Goal: Task Accomplishment & Management: Use online tool/utility

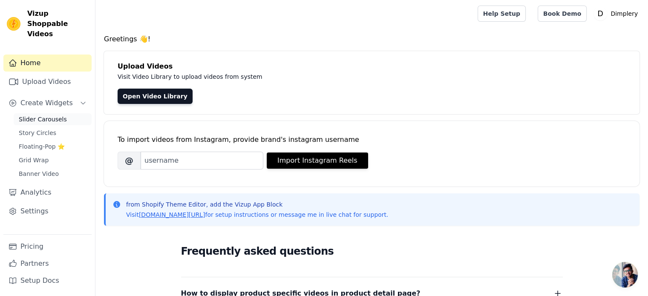
click at [59, 115] on span "Slider Carousels" at bounding box center [43, 119] width 48 height 9
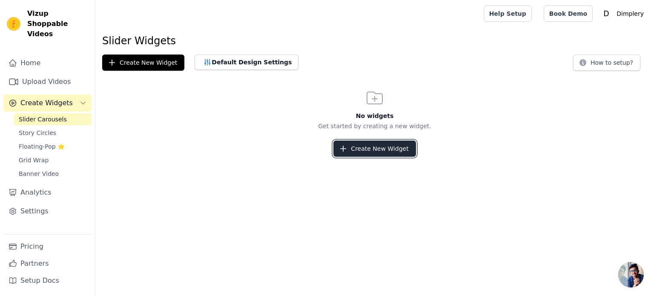
click at [373, 155] on button "Create New Widget" at bounding box center [375, 149] width 82 height 16
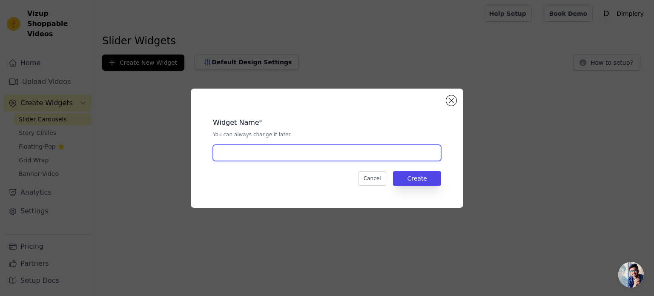
click at [363, 153] on input "text" at bounding box center [327, 153] width 228 height 16
click at [361, 153] on input "text" at bounding box center [327, 153] width 228 height 16
type input "y"
type input "admin"
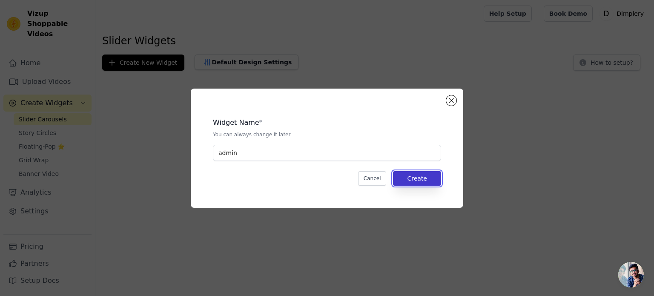
click at [421, 179] on button "Create" at bounding box center [417, 178] width 48 height 14
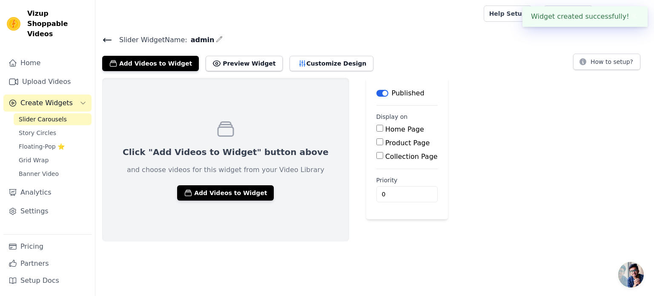
click at [386, 129] on label "Home Page" at bounding box center [405, 129] width 39 height 8
click at [377, 129] on input "Home Page" at bounding box center [380, 128] width 7 height 7
checkbox input "true"
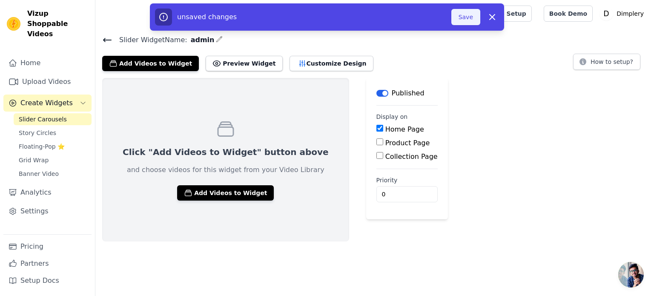
click at [464, 20] on button "Save" at bounding box center [466, 17] width 29 height 16
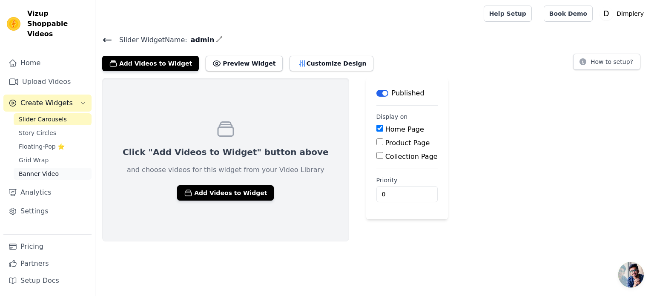
click at [60, 168] on link "Banner Video" at bounding box center [53, 174] width 78 height 12
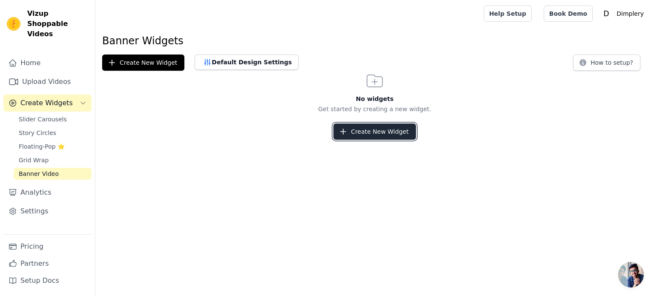
click at [354, 126] on button "Create New Widget" at bounding box center [375, 132] width 82 height 16
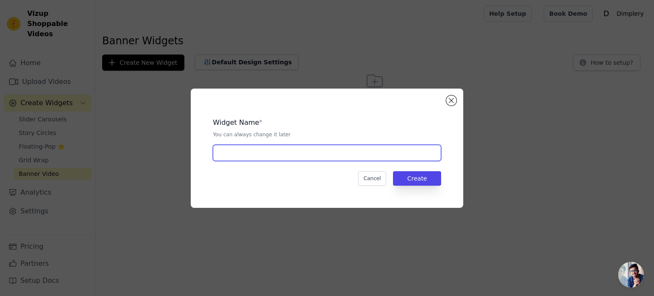
click at [324, 158] on input "text" at bounding box center [327, 153] width 228 height 16
type input "admin"
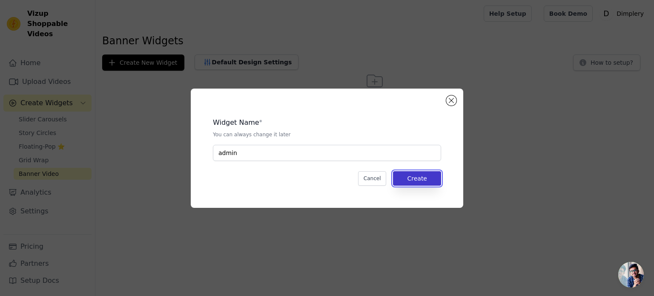
click at [428, 174] on button "Create" at bounding box center [417, 178] width 48 height 14
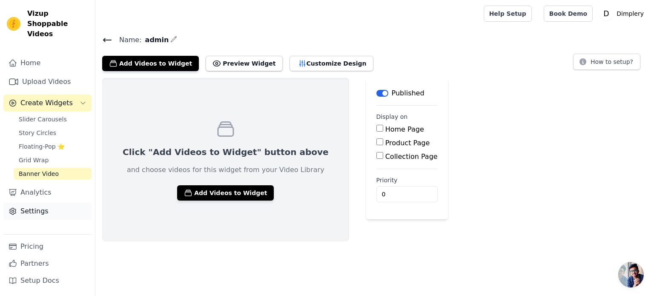
click at [52, 203] on link "Settings" at bounding box center [47, 211] width 88 height 17
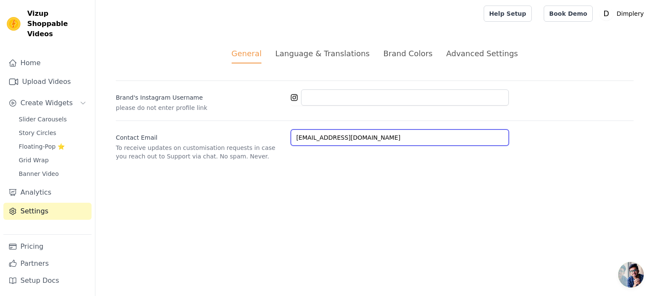
click at [371, 141] on input "priya@dimplery.in" at bounding box center [400, 138] width 218 height 16
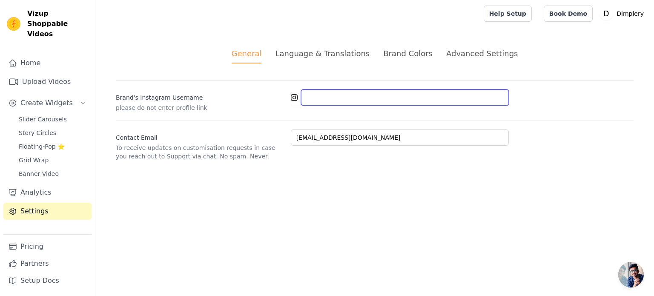
click at [364, 95] on input "Brand's Instagram Username" at bounding box center [405, 97] width 208 height 16
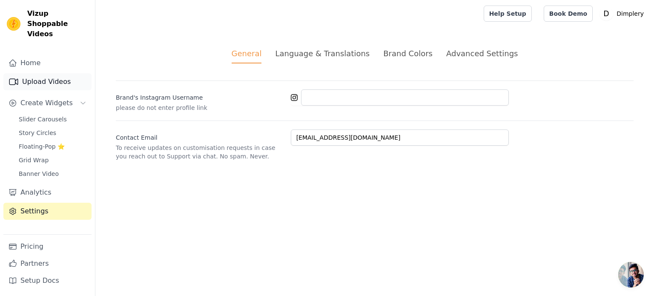
click at [44, 73] on link "Upload Videos" at bounding box center [47, 81] width 88 height 17
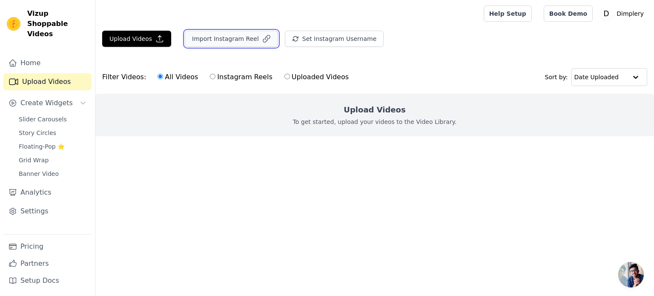
click at [227, 35] on button "Import Instagram Reel" at bounding box center [231, 39] width 93 height 16
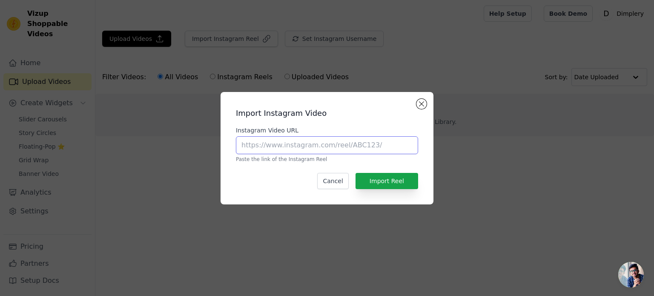
click at [293, 143] on input "Instagram Video URL" at bounding box center [327, 145] width 182 height 18
click at [257, 147] on input "Instagram Video URL" at bounding box center [327, 145] width 182 height 18
paste input "https://www.instagram.com/reel/DOWPKVGD7fI/?igsh=aTFocGlubmNpcjh1"
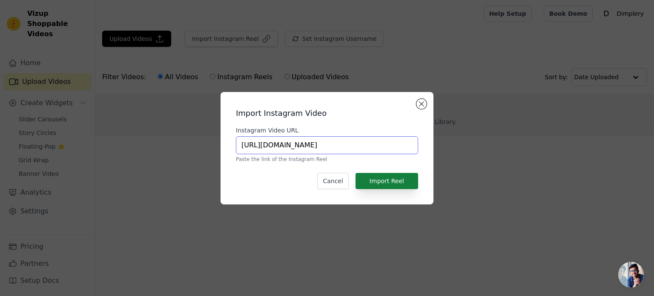
type input "https://www.instagram.com/reel/DOWPKVGD7fI/?igsh=aTFocGlubmNpcjh1"
click at [359, 173] on button "Import Reel" at bounding box center [387, 181] width 63 height 16
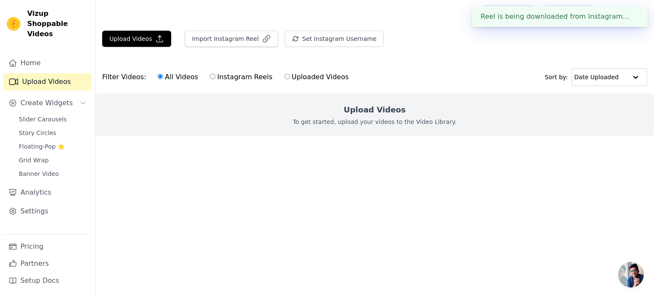
click at [359, 170] on html "Reel is being downloaded from Instagram... ✖ Vizup Shoppable Videos Home Upload…" at bounding box center [327, 85] width 654 height 170
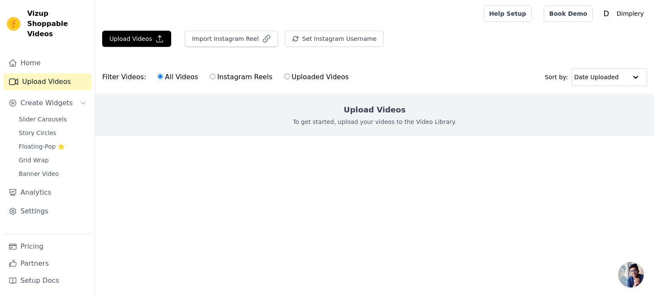
click at [60, 73] on link "Upload Videos" at bounding box center [47, 81] width 88 height 17
click at [242, 75] on label "Instagram Reels" at bounding box center [241, 77] width 63 height 11
click at [216, 75] on input "Instagram Reels" at bounding box center [213, 77] width 6 height 6
radio input "true"
click at [177, 76] on label "All Videos" at bounding box center [177, 77] width 41 height 11
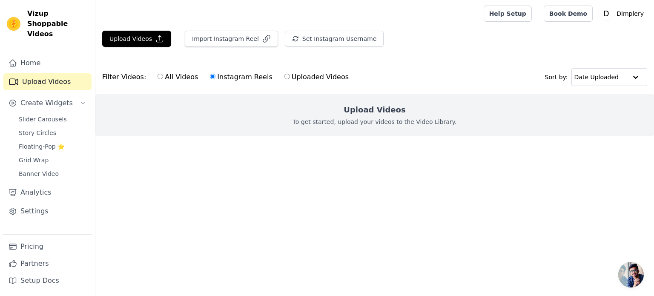
click at [163, 76] on input "All Videos" at bounding box center [161, 77] width 6 height 6
radio input "true"
click at [311, 41] on button "Set Instagram Username" at bounding box center [334, 39] width 99 height 16
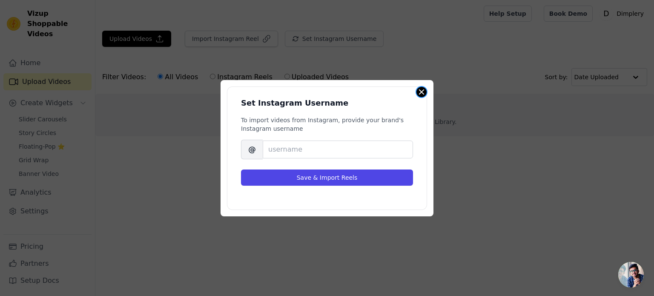
click at [425, 96] on div "Set Instagram Username To import videos from Instagram, provide your brand's In…" at bounding box center [327, 148] width 213 height 136
click at [421, 90] on button "Close modal" at bounding box center [422, 92] width 10 height 10
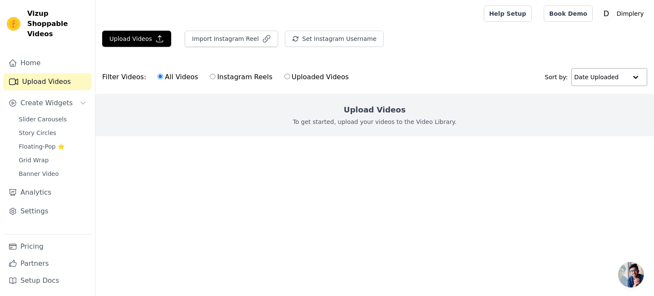
click at [621, 81] on input "text" at bounding box center [601, 77] width 53 height 17
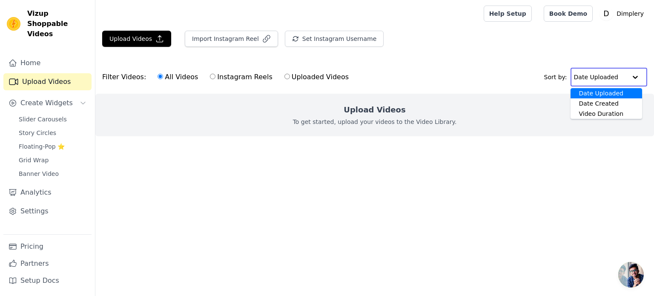
click at [621, 81] on input "text" at bounding box center [600, 77] width 53 height 17
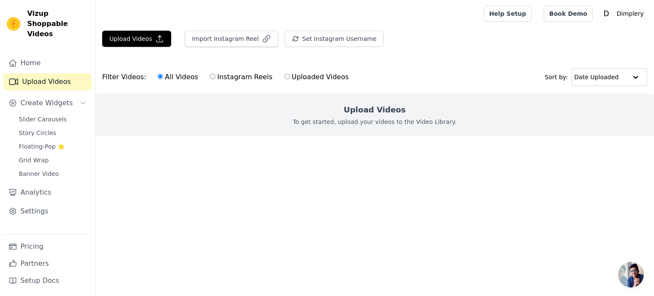
click at [66, 75] on link "Upload Videos" at bounding box center [47, 81] width 88 height 17
click at [65, 98] on span "Create Widgets" at bounding box center [46, 103] width 52 height 10
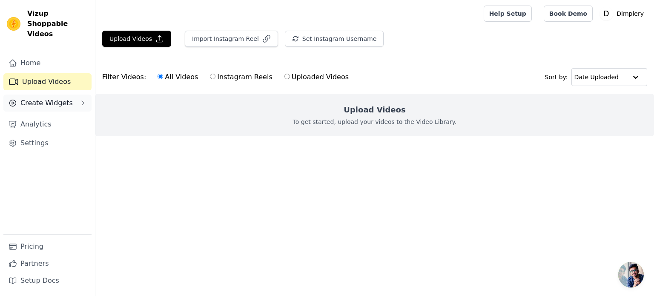
click at [65, 98] on span "Create Widgets" at bounding box center [46, 103] width 52 height 10
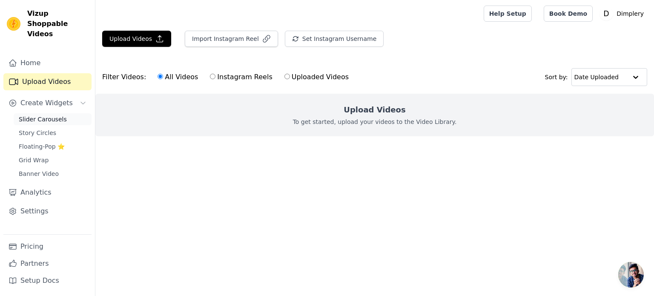
click at [44, 115] on span "Slider Carousels" at bounding box center [43, 119] width 48 height 9
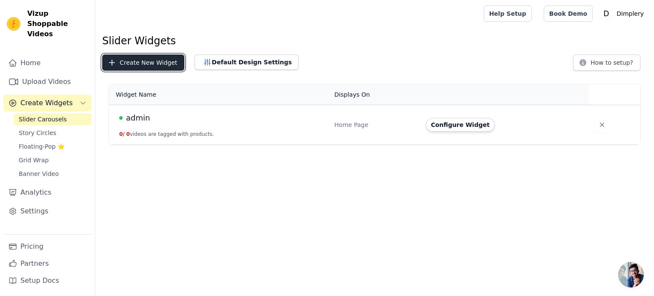
click at [138, 64] on button "Create New Widget" at bounding box center [143, 63] width 82 height 16
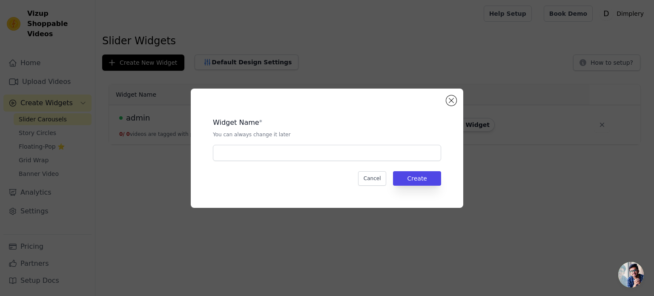
click at [463, 94] on div "Widget Name * You can always change it later Cancel Create" at bounding box center [327, 148] width 273 height 119
click at [456, 99] on div "Widget Name * You can always change it later Cancel Create" at bounding box center [327, 148] width 273 height 119
click at [455, 99] on button "Close modal" at bounding box center [451, 100] width 10 height 10
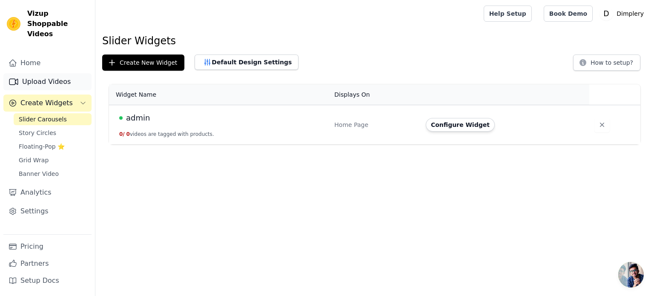
click at [36, 74] on link "Upload Videos" at bounding box center [47, 81] width 88 height 17
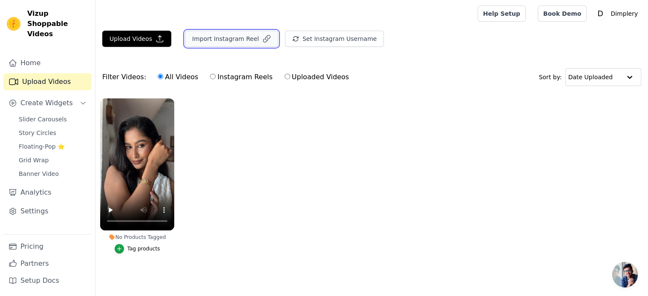
click at [201, 35] on button "Import Instagram Reel" at bounding box center [231, 39] width 93 height 16
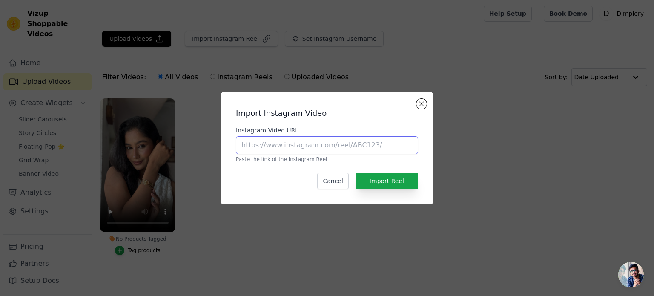
click at [307, 147] on input "Instagram Video URL" at bounding box center [327, 145] width 182 height 18
paste input "https://www.instagram.com/reel/DNlHM2RzUOj/?igsh=MW03MWdwcjdzYmppaQ=="
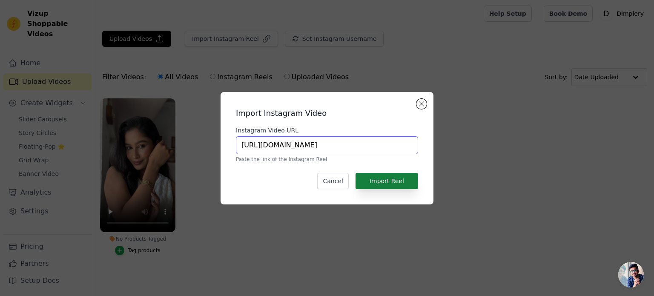
type input "https://www.instagram.com/reel/DNlHM2RzUOj/?igsh=MW03MWdwcjdzYmppaQ=="
click at [395, 182] on button "Import Reel" at bounding box center [387, 181] width 63 height 16
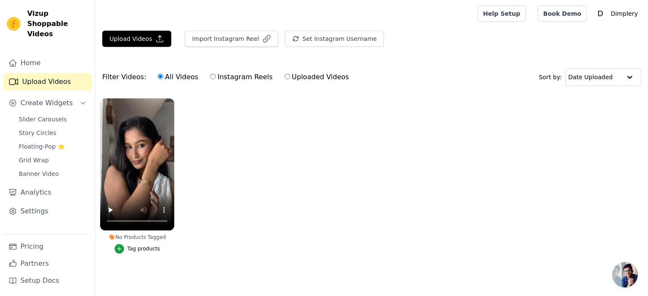
click at [251, 78] on label "Instagram Reels" at bounding box center [241, 77] width 63 height 11
click at [216, 78] on input "Instagram Reels" at bounding box center [213, 77] width 6 height 6
radio input "true"
click at [225, 80] on label "Instagram Reels" at bounding box center [241, 77] width 63 height 11
click at [216, 79] on input "Instagram Reels" at bounding box center [213, 77] width 6 height 6
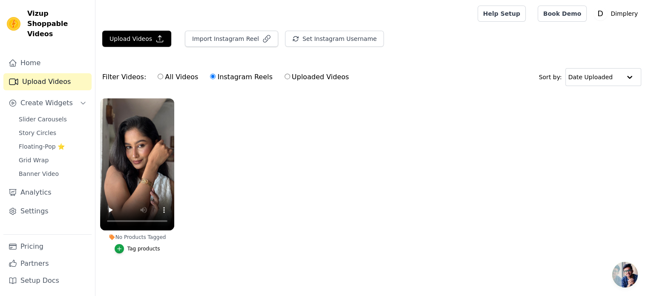
click at [177, 76] on label "All Videos" at bounding box center [177, 77] width 41 height 11
click at [163, 76] on input "All Videos" at bounding box center [161, 77] width 6 height 6
radio input "true"
click at [210, 75] on label "Instagram Reels" at bounding box center [241, 77] width 63 height 11
click at [210, 75] on input "Instagram Reels" at bounding box center [213, 77] width 6 height 6
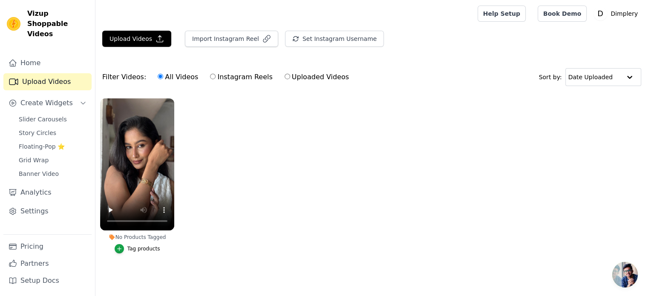
radio input "true"
click at [222, 35] on button "Import Instagram Reel" at bounding box center [231, 39] width 93 height 16
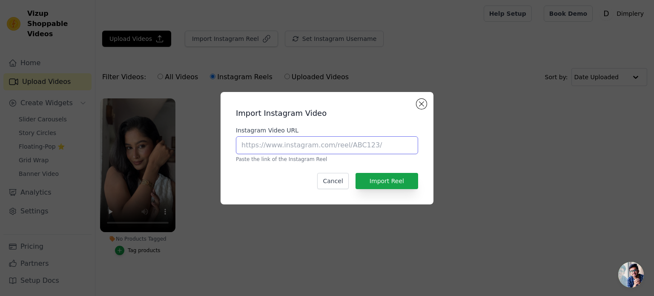
click at [296, 143] on input "Instagram Video URL" at bounding box center [327, 145] width 182 height 18
paste input "https://www.instagram.com/reel/DNgU_hxB8eH/?igsh=MXZxc3NqNW1pMXk2bg=="
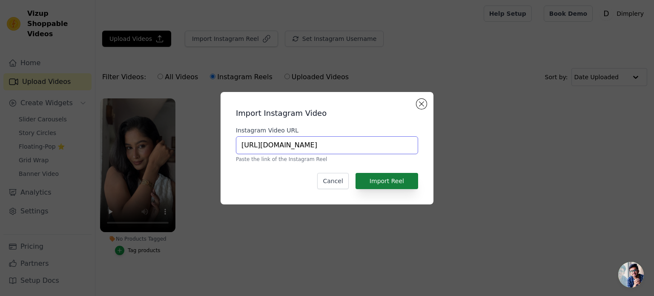
type input "https://www.instagram.com/reel/DNgU_hxB8eH/?igsh=MXZxc3NqNW1pMXk2bg=="
click at [378, 180] on button "Import Reel" at bounding box center [387, 181] width 63 height 16
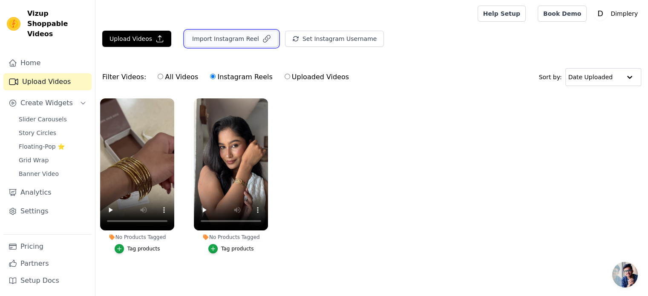
click at [229, 37] on button "Import Instagram Reel" at bounding box center [231, 39] width 93 height 16
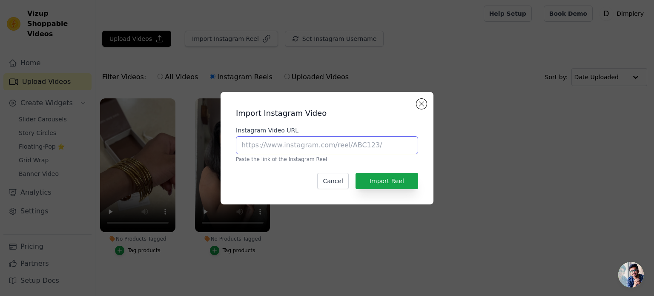
click at [305, 148] on input "Instagram Video URL" at bounding box center [327, 145] width 182 height 18
paste input "https://www.instagram.com/reel/DM-dKRTtXEa/?igsh=NHY1Y2ljaXRwNzk5"
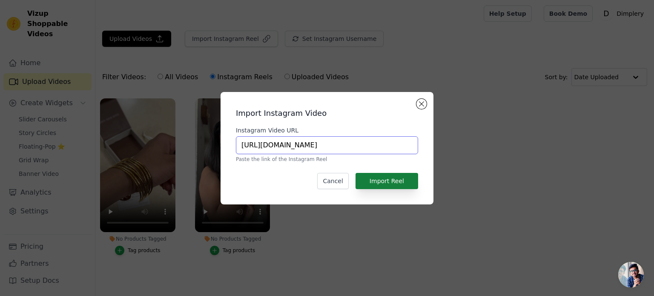
type input "https://www.instagram.com/reel/DM-dKRTtXEa/?igsh=NHY1Y2ljaXRwNzk5"
click at [389, 183] on button "Import Reel" at bounding box center [387, 181] width 63 height 16
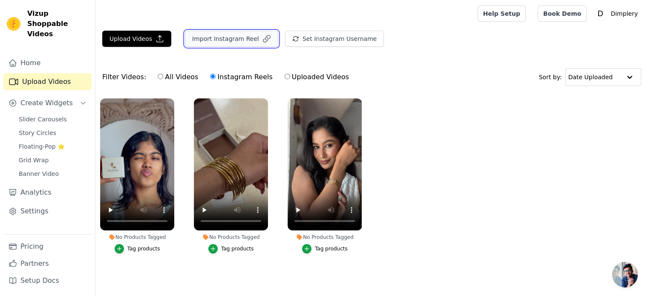
click at [209, 35] on button "Import Instagram Reel" at bounding box center [231, 39] width 93 height 16
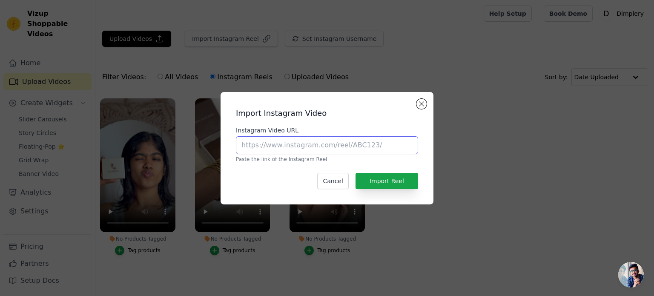
click at [279, 145] on input "Instagram Video URL" at bounding box center [327, 145] width 182 height 18
paste input "https://www.instagram.com/reel/DMPv6ZBJxUz/?igsh=MWtmOGg2NWtwNWVudQ=="
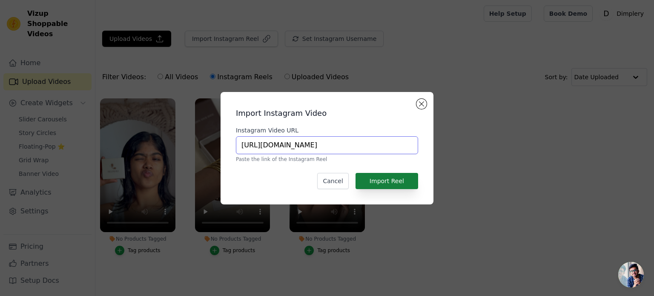
type input "https://www.instagram.com/reel/DMPv6ZBJxUz/?igsh=MWtmOGg2NWtwNWVudQ=="
click at [385, 179] on button "Import Reel" at bounding box center [387, 181] width 63 height 16
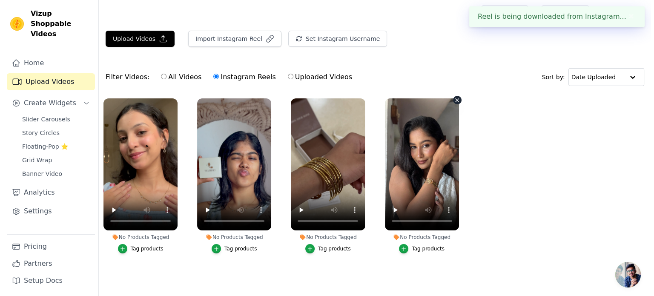
scroll to position [0, 0]
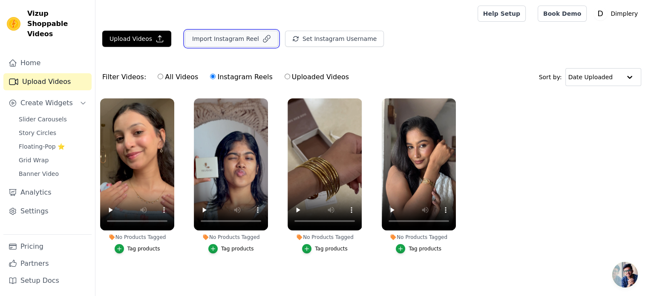
click at [242, 38] on button "Import Instagram Reel" at bounding box center [231, 39] width 93 height 16
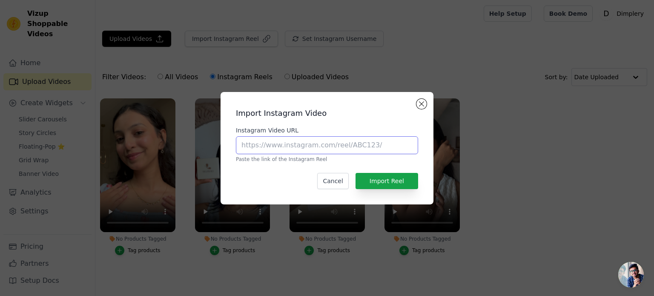
click at [269, 147] on input "Instagram Video URL" at bounding box center [327, 145] width 182 height 18
paste input "https://www.instagram.com/reel/DMPv6ZBJxUz/?igsh=MWtmOGg2NWtwNWVudQ=="
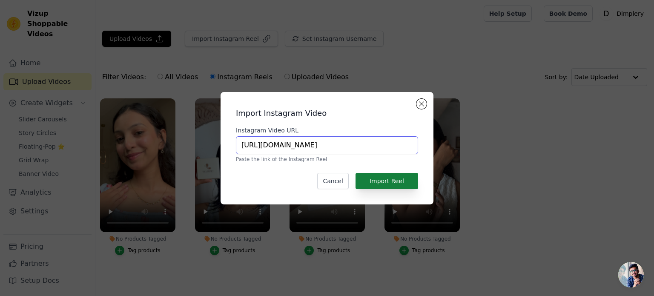
type input "https://www.instagram.com/reel/DMPv6ZBJxUz/?igsh=MWtmOGg2NWtwNWVudQ=="
click at [377, 177] on button "Import Reel" at bounding box center [387, 181] width 63 height 16
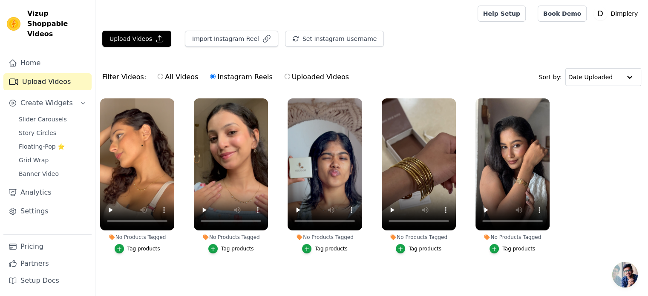
scroll to position [0, 0]
drag, startPoint x: 62, startPoint y: 27, endPoint x: 28, endPoint y: 12, distance: 37.0
click at [28, 12] on div "Vizup Shoppable Videos Home Upload Videos Create Widgets Slider Carousels Story…" at bounding box center [47, 148] width 95 height 296
copy span "Vizup Shoppable Videos"
click at [68, 204] on link "Settings" at bounding box center [47, 211] width 88 height 17
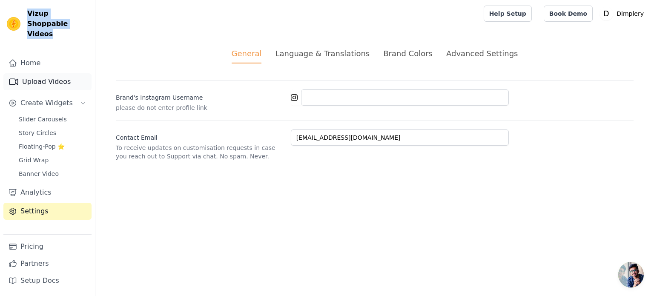
click at [52, 75] on link "Upload Videos" at bounding box center [47, 81] width 88 height 17
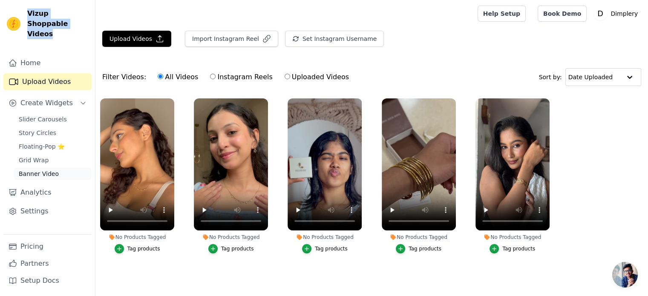
click at [41, 170] on span "Banner Video" at bounding box center [39, 174] width 40 height 9
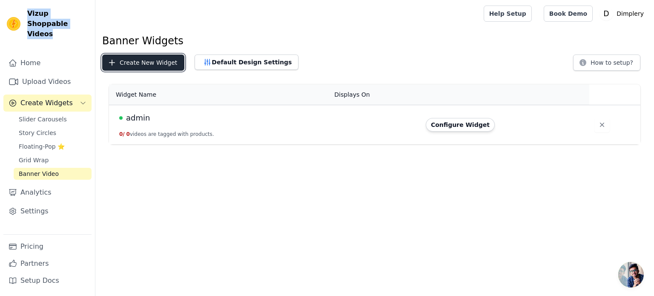
click at [148, 60] on button "Create New Widget" at bounding box center [143, 63] width 82 height 16
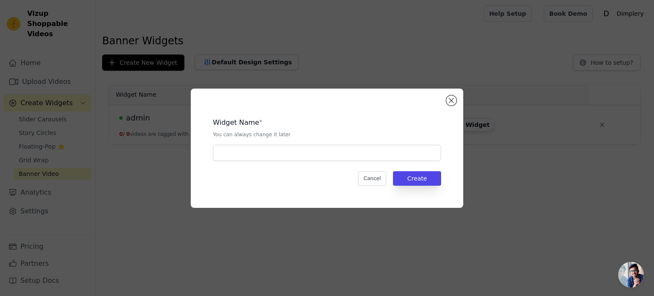
click at [274, 244] on div "Widget Name * You can always change it later Cancel Create" at bounding box center [327, 148] width 654 height 296
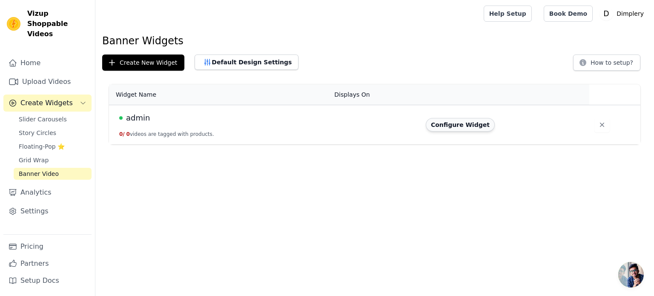
click at [443, 122] on button "Configure Widget" at bounding box center [460, 125] width 69 height 14
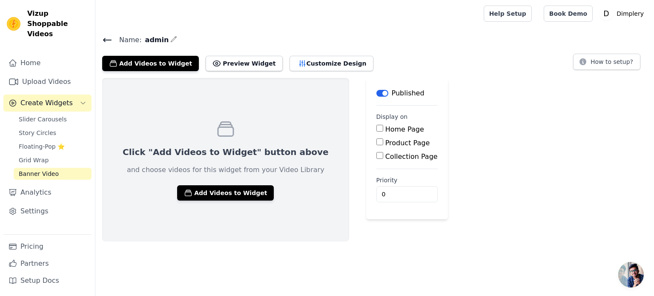
click at [377, 125] on input "Home Page" at bounding box center [380, 128] width 7 height 7
checkbox input "true"
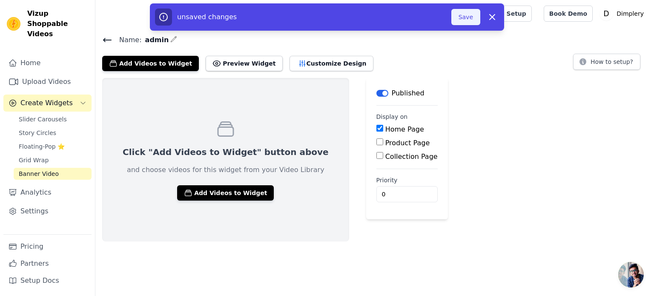
click at [460, 17] on button "Save" at bounding box center [466, 17] width 29 height 16
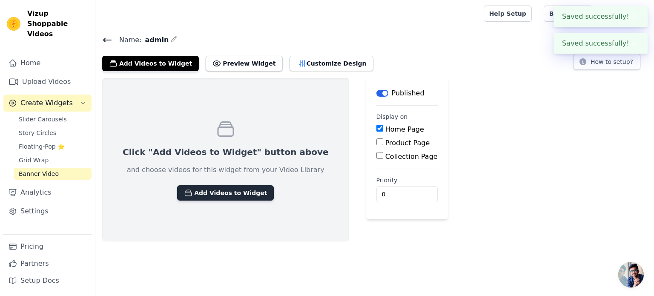
click at [213, 193] on button "Add Videos to Widget" at bounding box center [225, 192] width 97 height 15
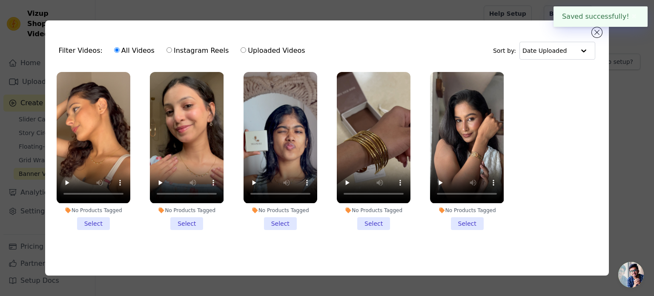
click at [101, 221] on li "No Products Tagged Select" at bounding box center [94, 151] width 74 height 158
click at [0, 0] on input "No Products Tagged Select" at bounding box center [0, 0] width 0 height 0
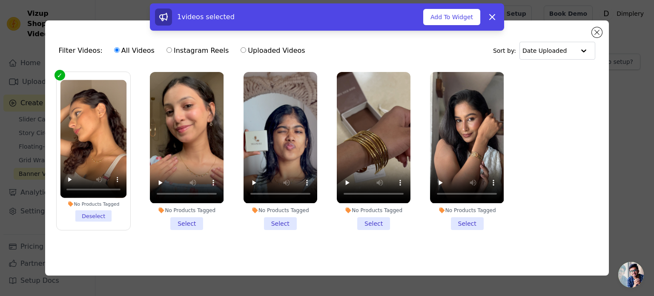
click at [174, 218] on li "No Products Tagged Select" at bounding box center [187, 151] width 74 height 158
click at [0, 0] on input "No Products Tagged Select" at bounding box center [0, 0] width 0 height 0
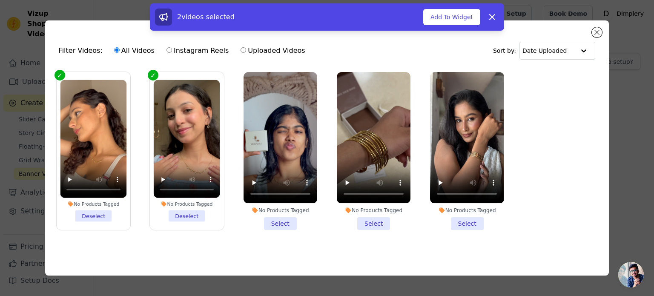
click at [278, 225] on li "No Products Tagged Select" at bounding box center [281, 151] width 74 height 158
click at [0, 0] on input "No Products Tagged Select" at bounding box center [0, 0] width 0 height 0
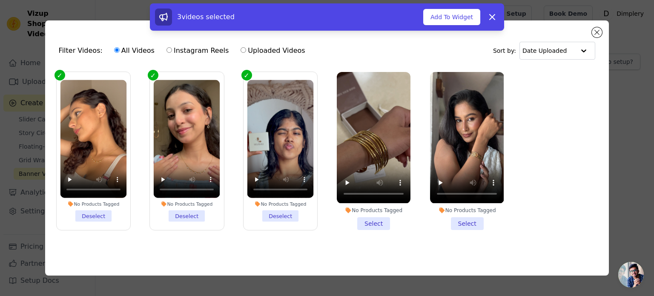
drag, startPoint x: 368, startPoint y: 222, endPoint x: 451, endPoint y: 232, distance: 84.0
click at [370, 222] on li "No Products Tagged Select" at bounding box center [374, 151] width 74 height 158
click at [0, 0] on input "No Products Tagged Select" at bounding box center [0, 0] width 0 height 0
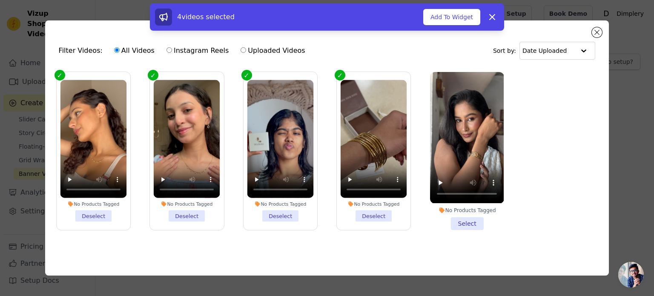
click at [471, 224] on li "No Products Tagged Select" at bounding box center [467, 151] width 74 height 158
click at [0, 0] on input "No Products Tagged Select" at bounding box center [0, 0] width 0 height 0
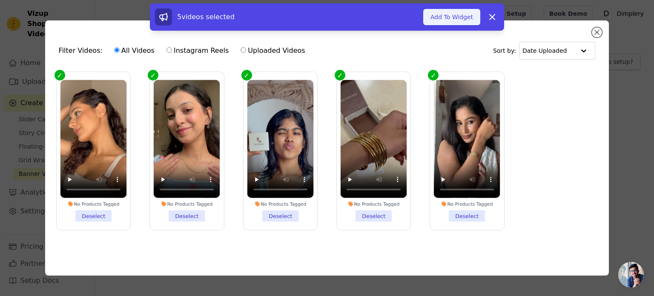
click at [455, 18] on button "Add To Widget" at bounding box center [451, 17] width 57 height 16
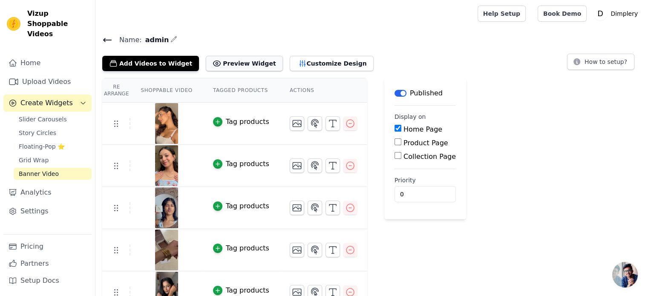
click at [241, 56] on button "Preview Widget" at bounding box center [244, 63] width 77 height 15
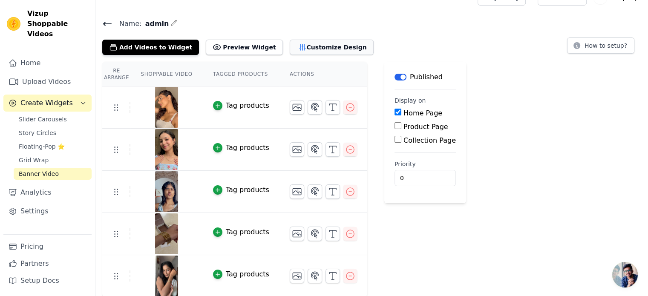
click at [319, 41] on button "Customize Design" at bounding box center [332, 47] width 84 height 15
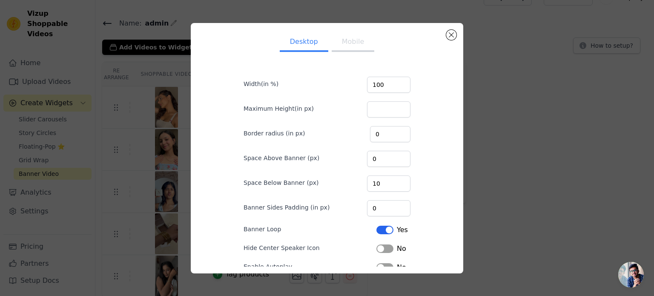
scroll to position [0, 0]
click at [340, 42] on button "Mobile" at bounding box center [353, 42] width 43 height 19
click at [311, 38] on button "Desktop" at bounding box center [304, 42] width 49 height 19
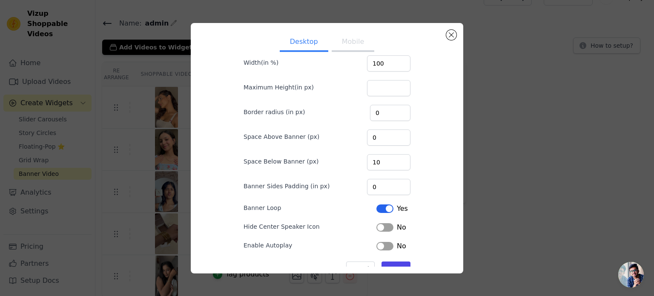
scroll to position [44, 0]
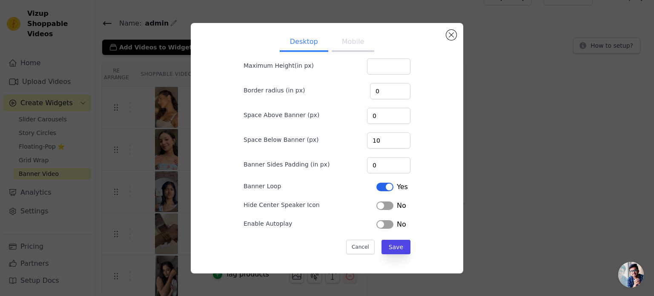
click at [507, 120] on div "Desktop Mobile Width(in %) 100 Maximum Height(in px) Border radius (in px) 0 Sp…" at bounding box center [327, 148] width 627 height 278
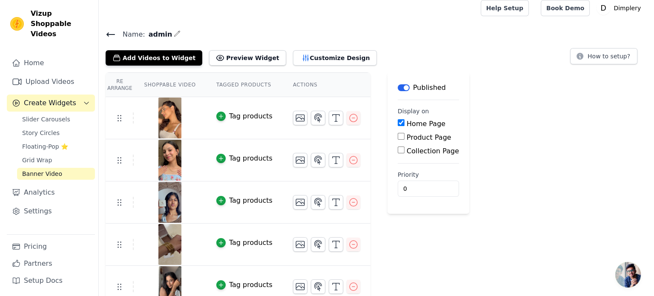
scroll to position [0, 0]
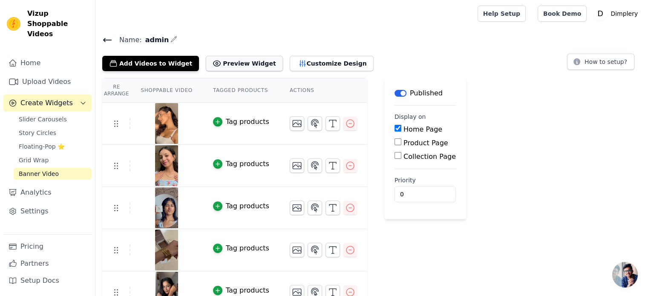
click at [224, 63] on button "Preview Widget" at bounding box center [244, 63] width 77 height 15
click at [324, 60] on button "Customize Design" at bounding box center [332, 63] width 84 height 15
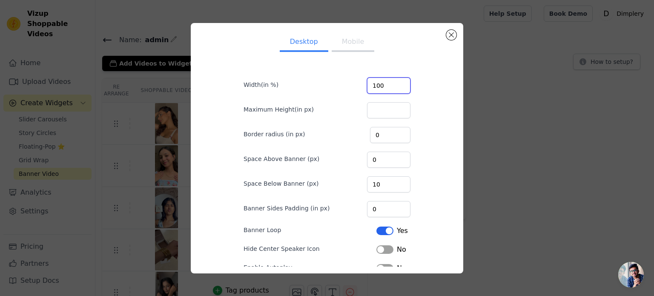
click at [378, 86] on input "100" at bounding box center [388, 86] width 43 height 16
click at [371, 84] on input "100" at bounding box center [388, 86] width 43 height 16
type input "20"
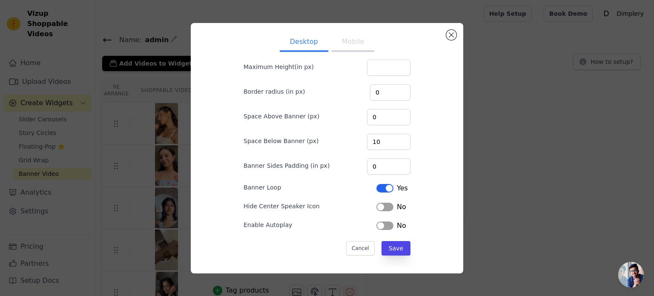
scroll to position [44, 0]
type input "20"
click at [395, 241] on button "Save" at bounding box center [396, 247] width 29 height 14
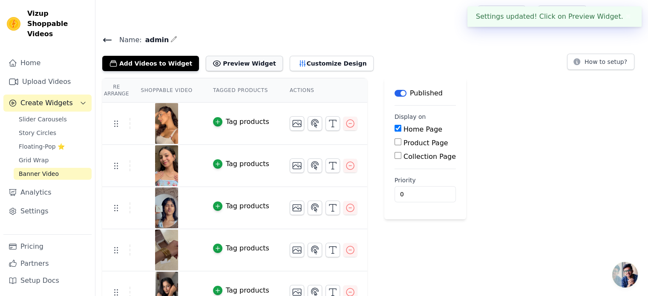
click at [229, 62] on button "Preview Widget" at bounding box center [244, 63] width 77 height 15
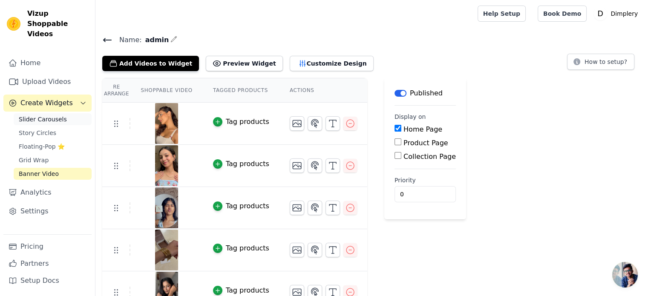
click at [51, 115] on span "Slider Carousels" at bounding box center [43, 119] width 48 height 9
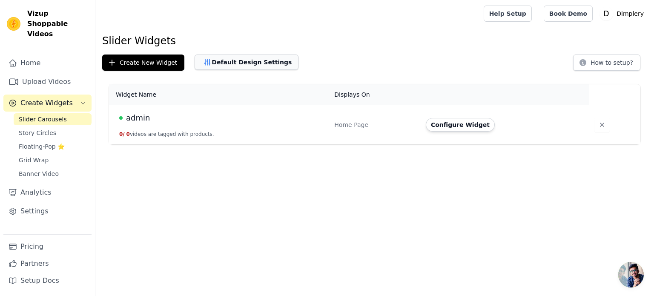
click at [232, 56] on button "Default Design Settings" at bounding box center [247, 62] width 104 height 15
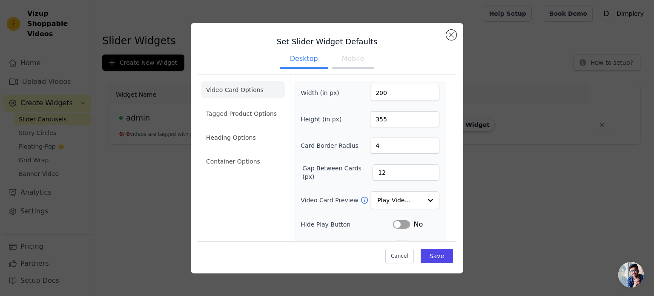
click at [165, 195] on div "Set Slider Widget Defaults Desktop Mobile Video Card Options Tagged Product Opt…" at bounding box center [327, 148] width 627 height 278
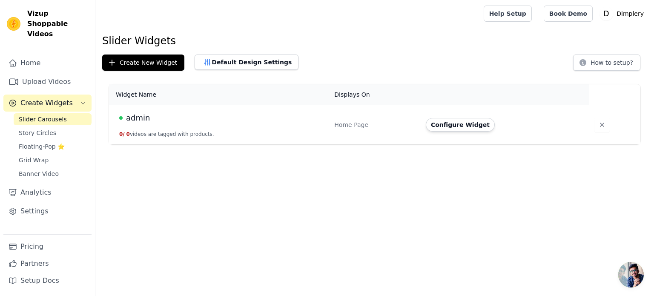
click at [164, 118] on div "admin" at bounding box center [221, 118] width 205 height 12
click at [164, 136] on button "0 / 0 videos are tagged with products." at bounding box center [166, 134] width 95 height 7
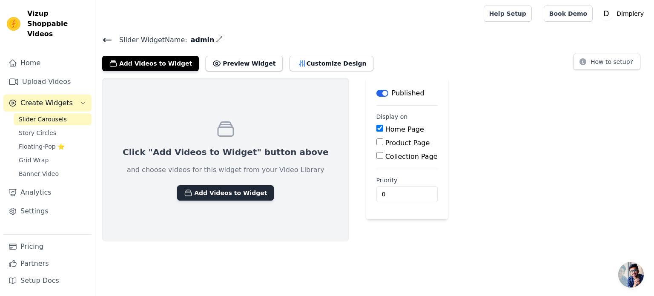
click at [219, 193] on button "Add Videos to Widget" at bounding box center [225, 192] width 97 height 15
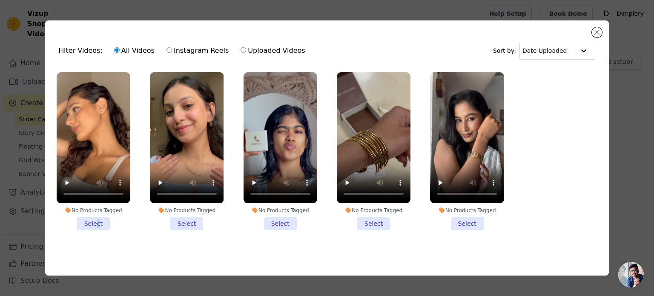
click at [98, 220] on li "No Products Tagged Select" at bounding box center [94, 151] width 74 height 158
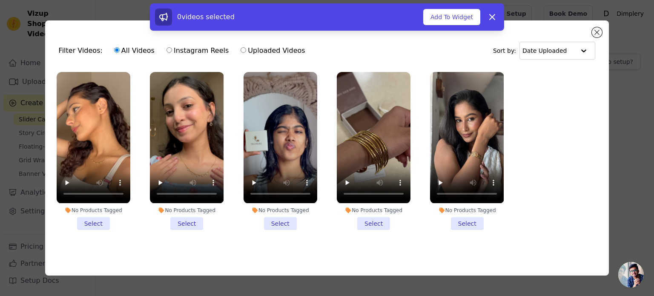
click at [191, 218] on li "No Products Tagged Select" at bounding box center [187, 151] width 74 height 158
click at [0, 0] on input "No Products Tagged Select" at bounding box center [0, 0] width 0 height 0
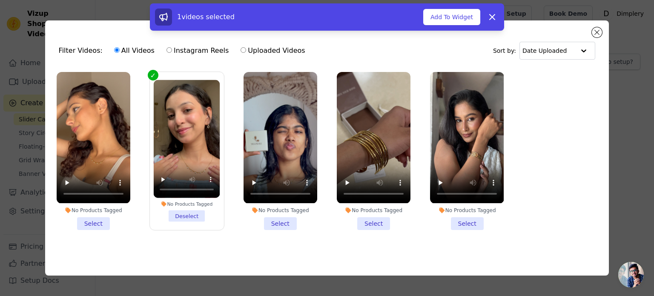
click at [90, 223] on li "No Products Tagged Select" at bounding box center [94, 151] width 74 height 158
click at [0, 0] on input "No Products Tagged Select" at bounding box center [0, 0] width 0 height 0
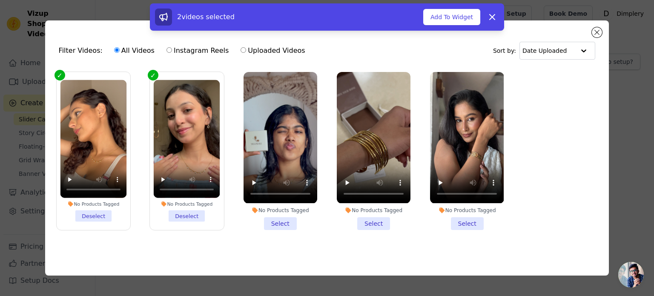
click at [289, 226] on li "No Products Tagged Select" at bounding box center [281, 151] width 74 height 158
click at [0, 0] on input "No Products Tagged Select" at bounding box center [0, 0] width 0 height 0
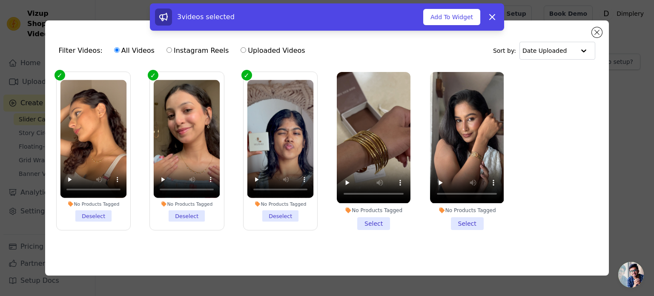
click at [381, 220] on li "No Products Tagged Select" at bounding box center [374, 151] width 74 height 158
click at [0, 0] on input "No Products Tagged Select" at bounding box center [0, 0] width 0 height 0
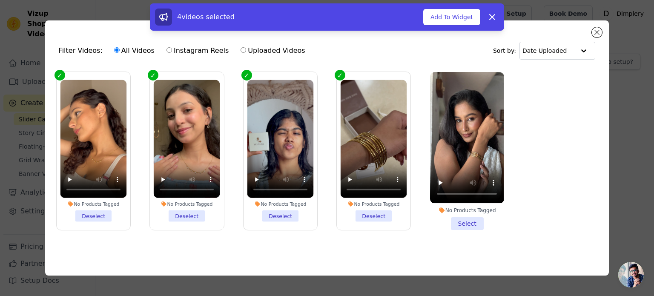
click at [473, 218] on li "No Products Tagged Select" at bounding box center [467, 151] width 74 height 158
click at [0, 0] on input "No Products Tagged Select" at bounding box center [0, 0] width 0 height 0
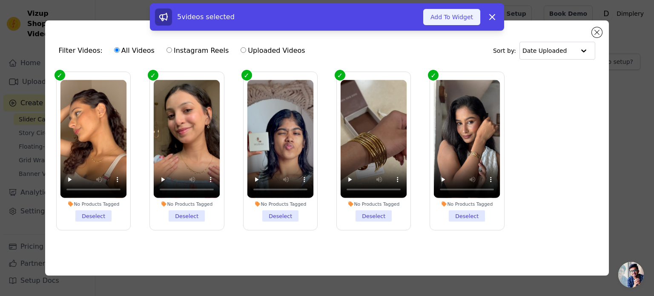
click at [457, 16] on button "Add To Widget" at bounding box center [451, 17] width 57 height 16
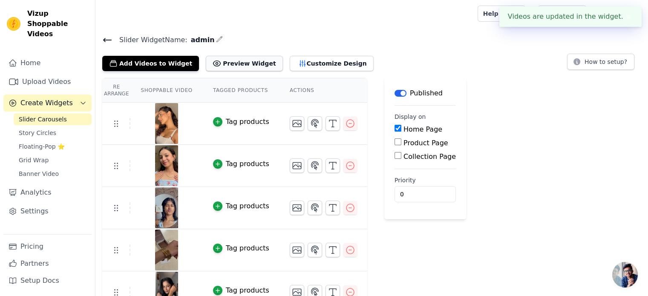
click at [226, 63] on button "Preview Widget" at bounding box center [244, 63] width 77 height 15
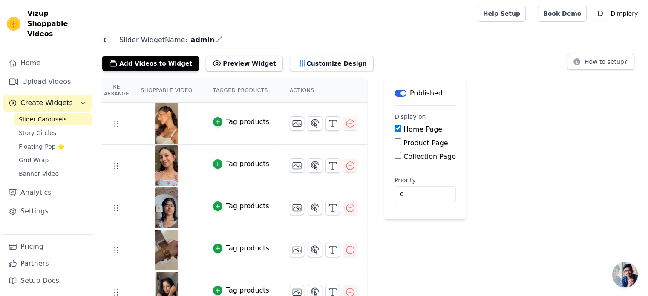
click at [52, 98] on span "Create Widgets" at bounding box center [46, 103] width 52 height 10
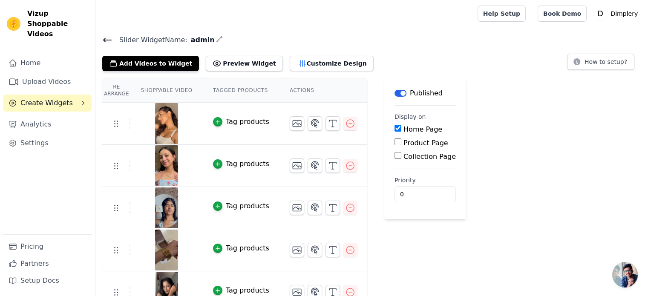
click at [52, 98] on span "Create Widgets" at bounding box center [46, 103] width 52 height 10
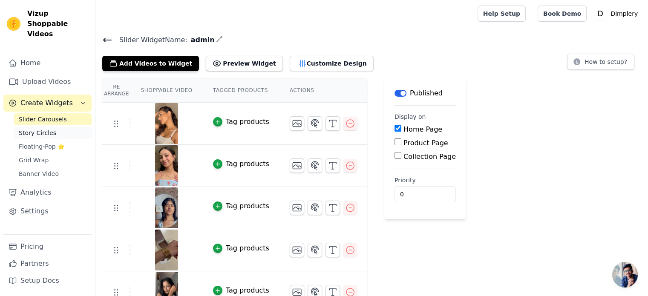
click at [52, 127] on link "Story Circles" at bounding box center [53, 133] width 78 height 12
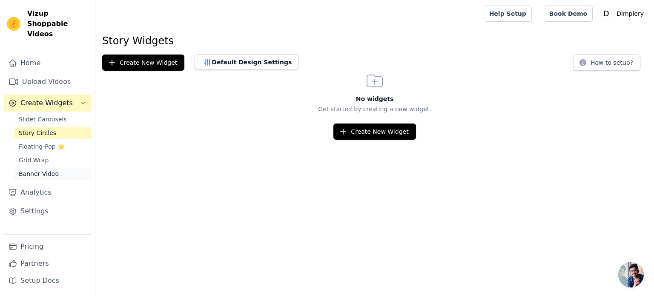
click at [49, 170] on span "Banner Video" at bounding box center [39, 174] width 40 height 9
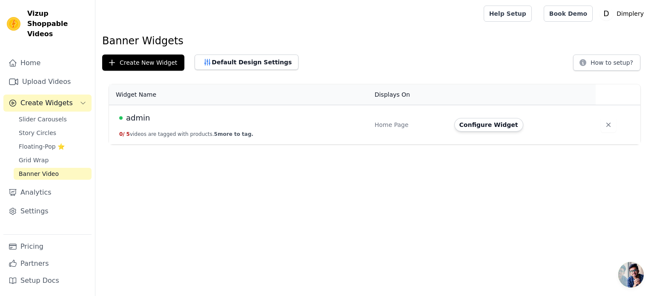
click at [215, 124] on td "admin 0 / 5 videos are tagged with products. 5 more to tag." at bounding box center [239, 125] width 261 height 40
click at [601, 123] on button "button" at bounding box center [608, 124] width 15 height 15
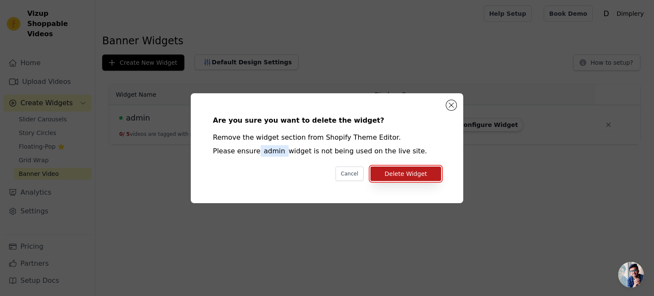
click at [406, 174] on button "Delete Widget" at bounding box center [406, 174] width 71 height 14
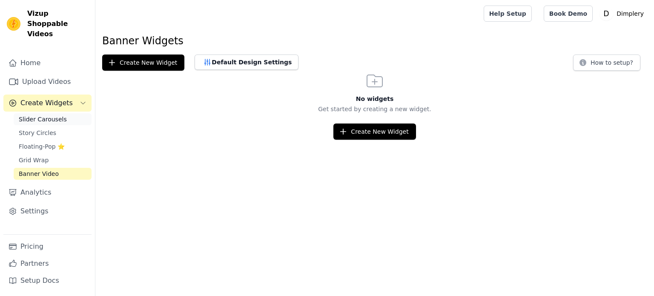
click at [42, 115] on span "Slider Carousels" at bounding box center [43, 119] width 48 height 9
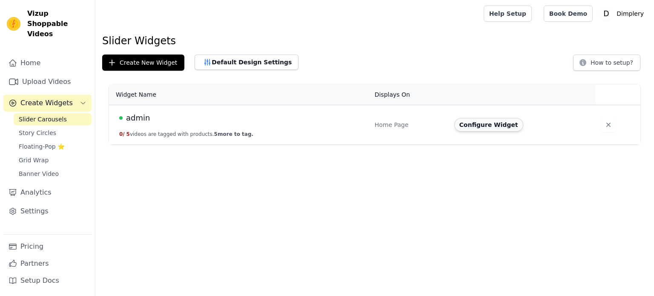
click at [471, 127] on button "Configure Widget" at bounding box center [489, 125] width 69 height 14
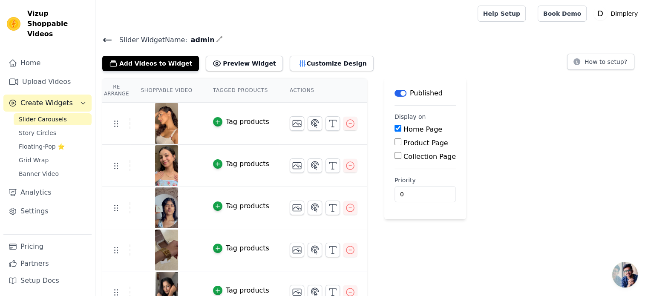
click at [395, 143] on input "Product Page" at bounding box center [398, 141] width 7 height 7
checkbox input "true"
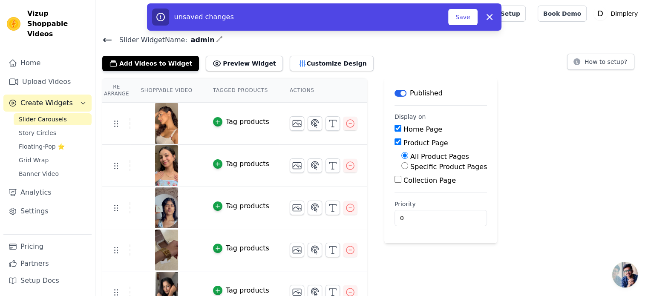
click at [395, 165] on div "All Product Pages Specific Product Pages" at bounding box center [441, 162] width 92 height 20
click at [401, 167] on input "Specific Product Pages" at bounding box center [404, 165] width 7 height 7
radio input "true"
click at [401, 154] on input "All Product Pages" at bounding box center [404, 155] width 7 height 7
radio input "true"
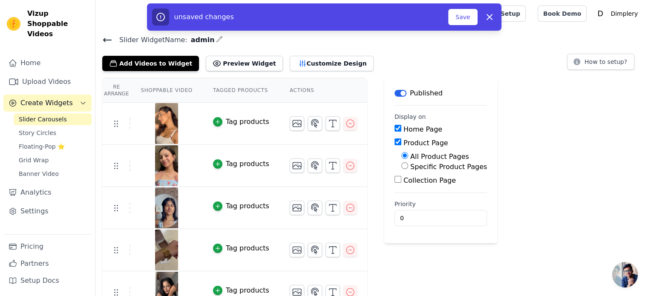
click at [395, 177] on input "Collection Page" at bounding box center [398, 179] width 7 height 7
checkbox input "true"
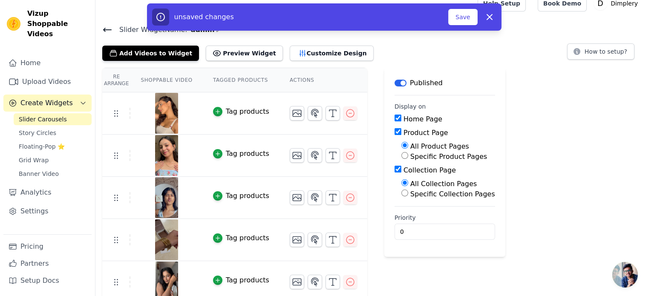
scroll to position [16, 0]
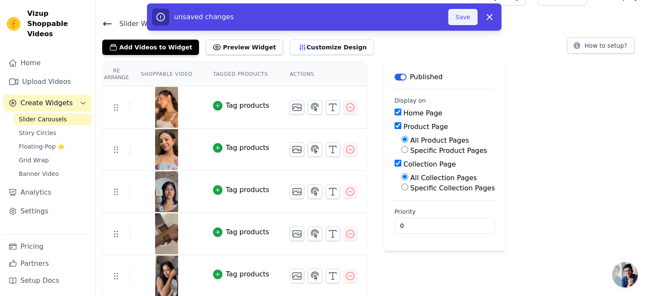
click at [465, 12] on button "Save" at bounding box center [462, 17] width 29 height 16
click at [465, 19] on button "Save" at bounding box center [462, 17] width 29 height 16
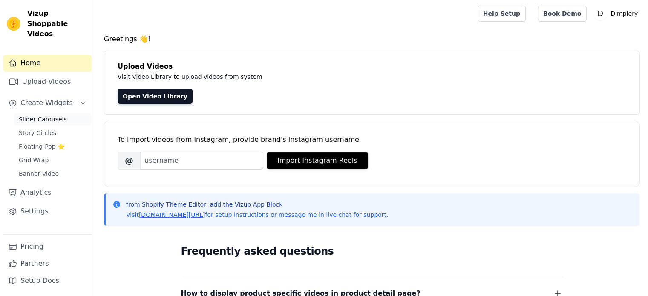
click at [60, 113] on link "Slider Carousels" at bounding box center [53, 119] width 78 height 12
click at [56, 115] on span "Slider Carousels" at bounding box center [43, 119] width 48 height 9
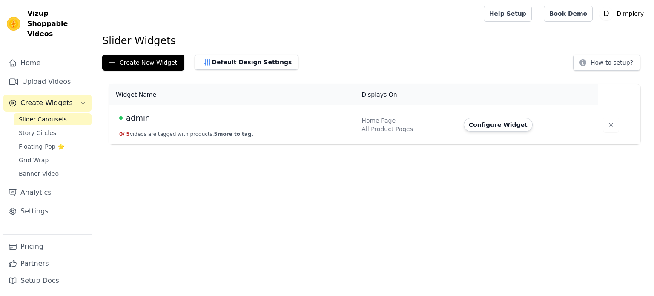
click at [475, 122] on button "Configure Widget" at bounding box center [498, 125] width 69 height 14
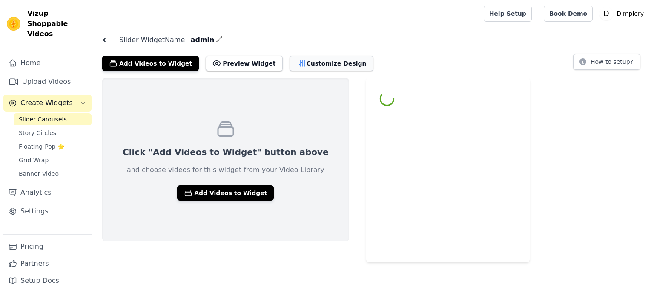
click at [292, 69] on button "Customize Design" at bounding box center [332, 63] width 84 height 15
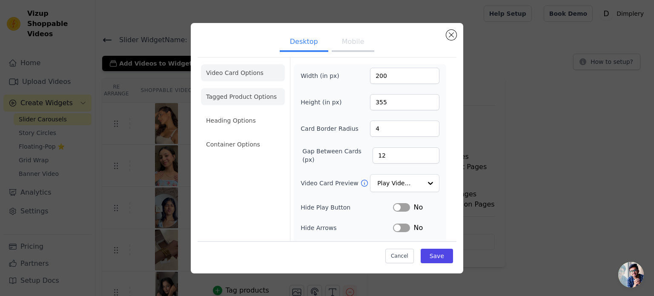
click at [274, 94] on li "Tagged Product Options" at bounding box center [243, 96] width 84 height 17
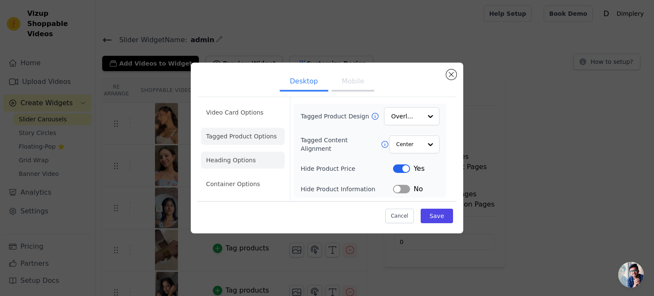
click at [228, 161] on li "Heading Options" at bounding box center [243, 160] width 84 height 17
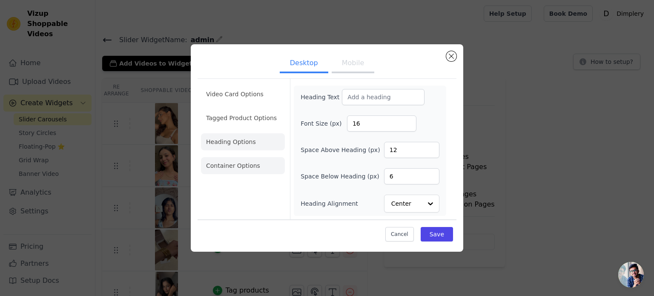
click at [231, 172] on li "Container Options" at bounding box center [243, 165] width 84 height 17
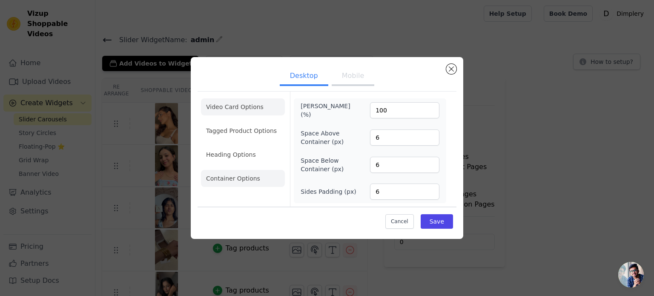
click at [239, 109] on li "Video Card Options" at bounding box center [243, 106] width 84 height 17
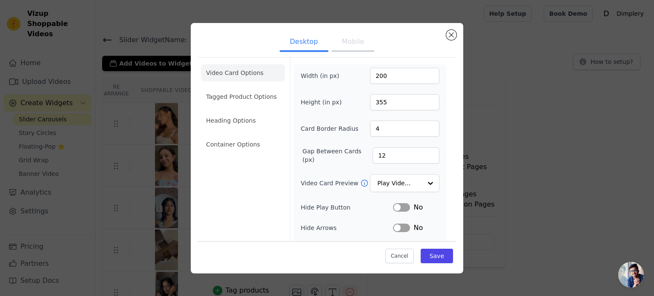
click at [346, 43] on button "Mobile" at bounding box center [353, 42] width 43 height 19
click at [446, 35] on div "Desktop Mobile Video Card Options Tagged Product Options Heading Options Contai…" at bounding box center [327, 148] width 273 height 251
click at [519, 81] on div "Desktop Mobile Video Card Options Tagged Product Options Heading Options Contai…" at bounding box center [327, 148] width 627 height 278
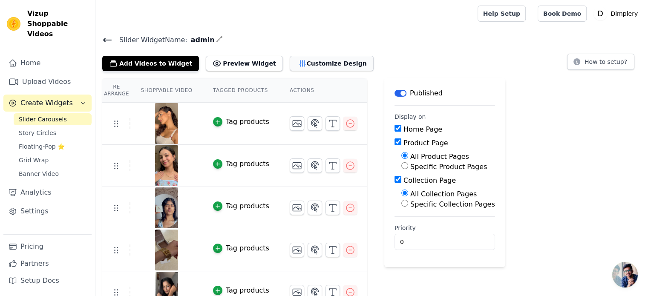
click at [308, 62] on button "Customize Design" at bounding box center [332, 63] width 84 height 15
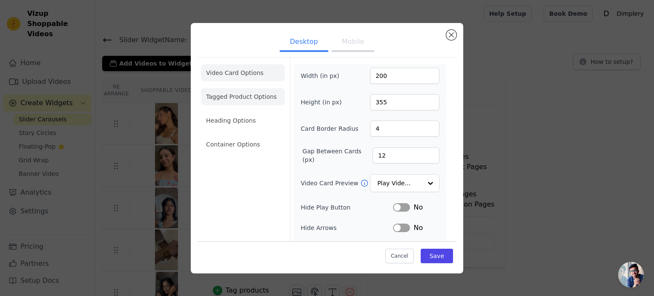
click at [259, 91] on li "Tagged Product Options" at bounding box center [243, 96] width 84 height 17
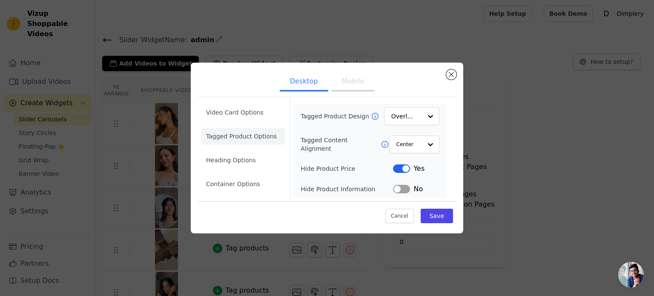
click at [259, 140] on li "Tagged Product Options" at bounding box center [243, 136] width 84 height 17
click at [242, 163] on li "Heading Options" at bounding box center [243, 160] width 84 height 17
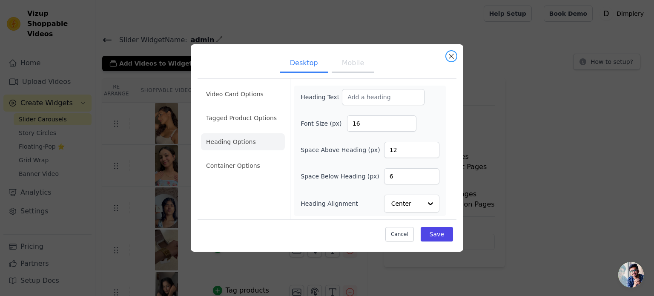
click at [452, 60] on button "Close modal" at bounding box center [451, 56] width 10 height 10
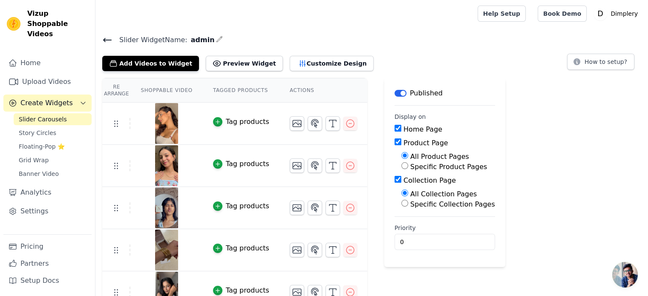
scroll to position [16, 0]
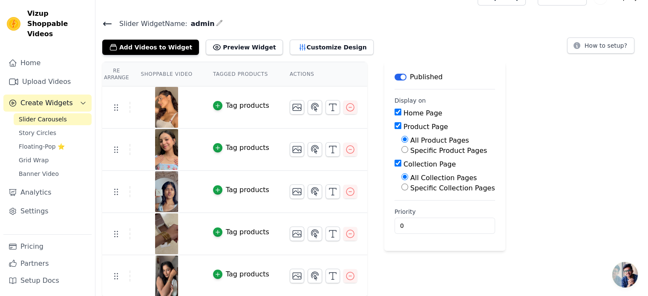
click at [544, 206] on div "Re Arrange Shoppable Video Tagged Products Actions Tag products Tag products Ta…" at bounding box center [371, 180] width 553 height 236
click at [547, 160] on div "Re Arrange Shoppable Video Tagged Products Actions Tag products Tag products Ta…" at bounding box center [371, 180] width 553 height 236
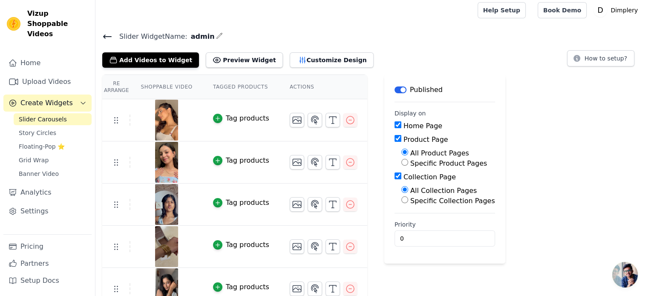
scroll to position [0, 0]
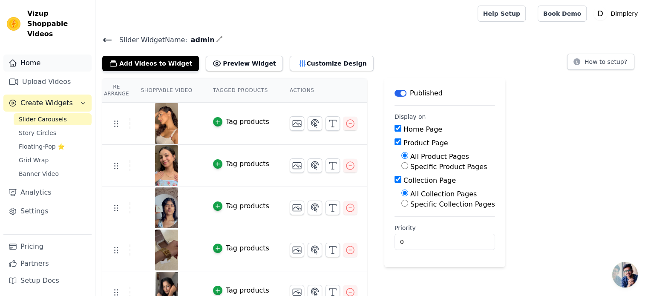
click at [35, 55] on link "Home" at bounding box center [47, 63] width 88 height 17
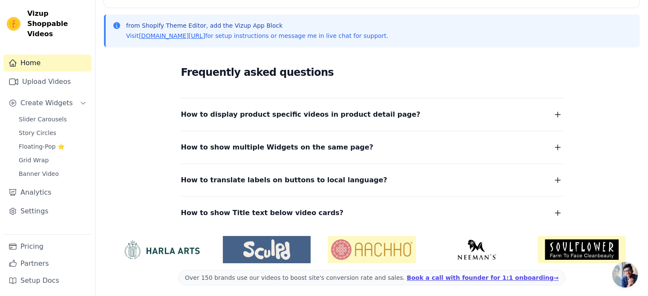
scroll to position [181, 0]
